Goal: Check status

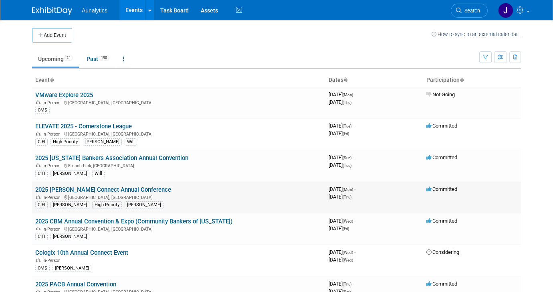
click at [107, 189] on link "2025 [PERSON_NAME] Connect Annual Conference" at bounding box center [103, 189] width 136 height 7
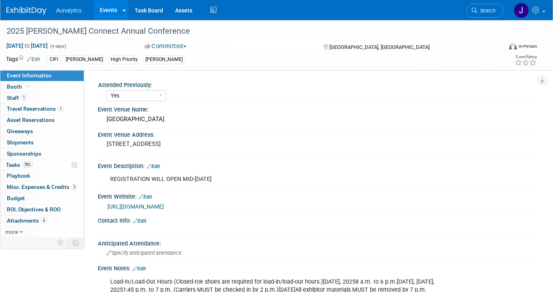
select select "Yes"
click at [34, 87] on link "Booth" at bounding box center [41, 86] width 83 height 11
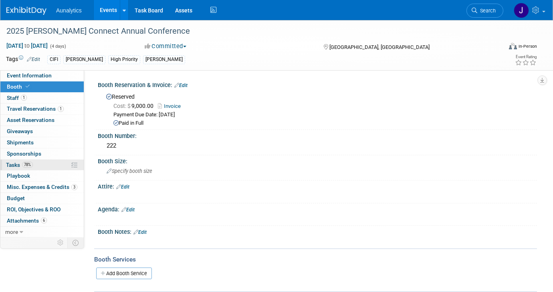
click at [27, 163] on span "78%" at bounding box center [27, 165] width 11 height 6
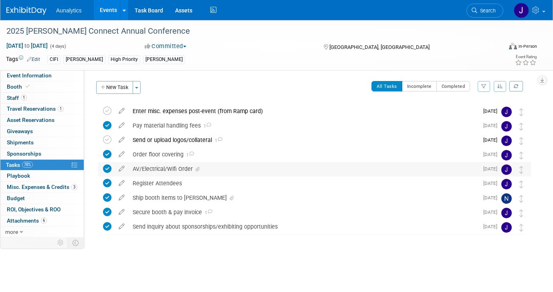
click at [134, 166] on div "AV/Electrical/Wifi Order" at bounding box center [304, 169] width 350 height 14
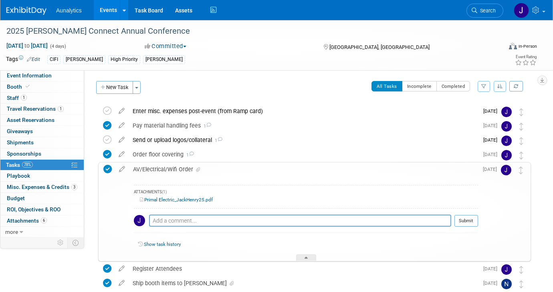
click at [134, 166] on div "AV/Electrical/Wifi Order" at bounding box center [303, 169] width 349 height 14
